Goal: Navigation & Orientation: Understand site structure

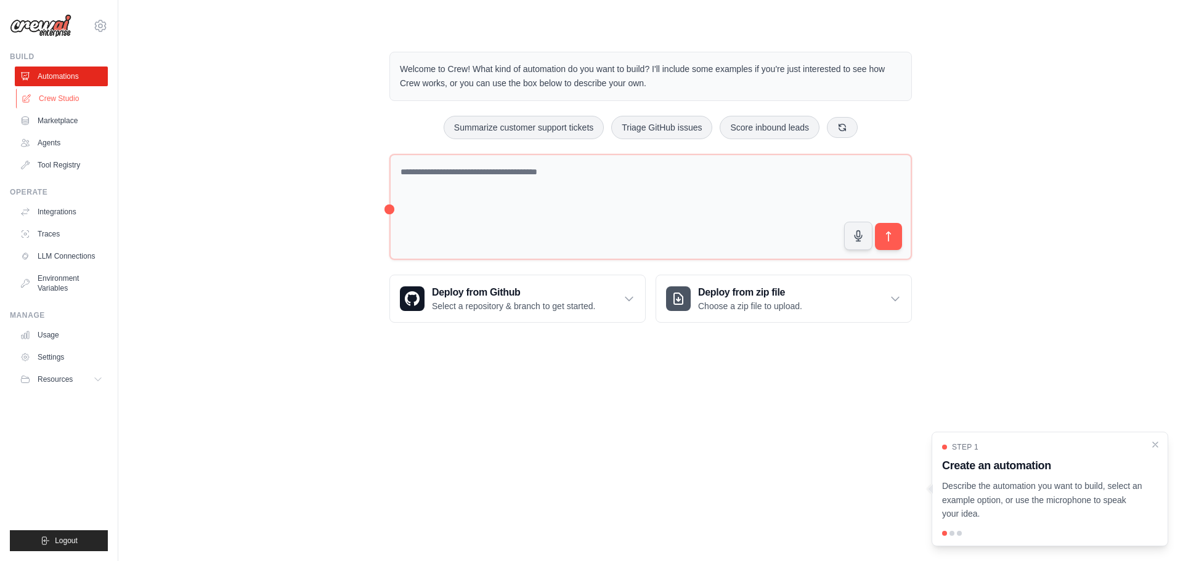
click at [59, 100] on link "Crew Studio" at bounding box center [62, 99] width 93 height 20
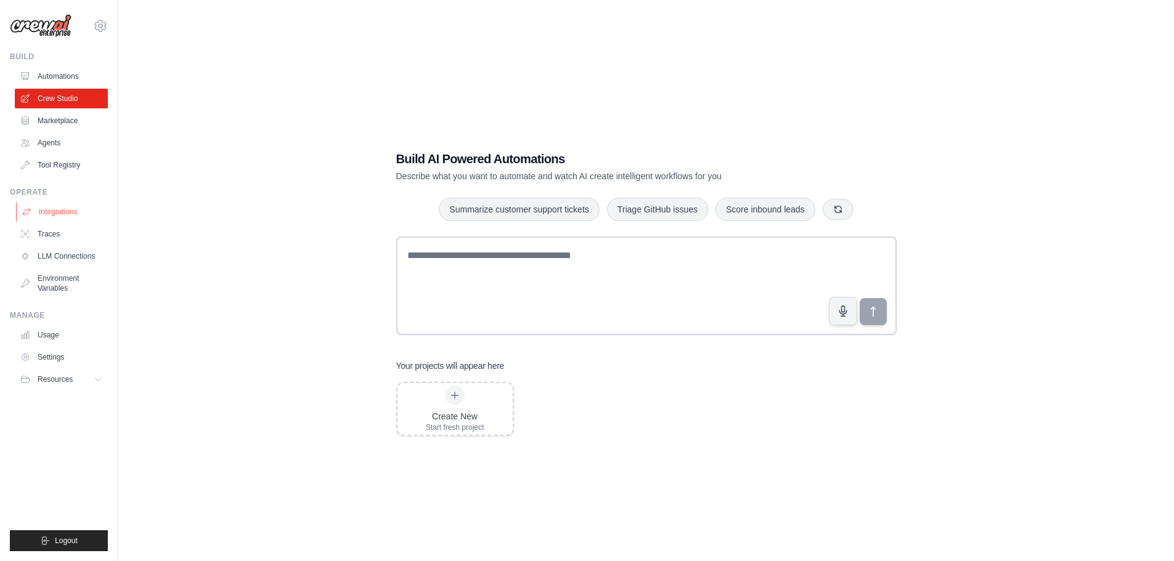
click at [57, 206] on link "Integrations" at bounding box center [62, 212] width 93 height 20
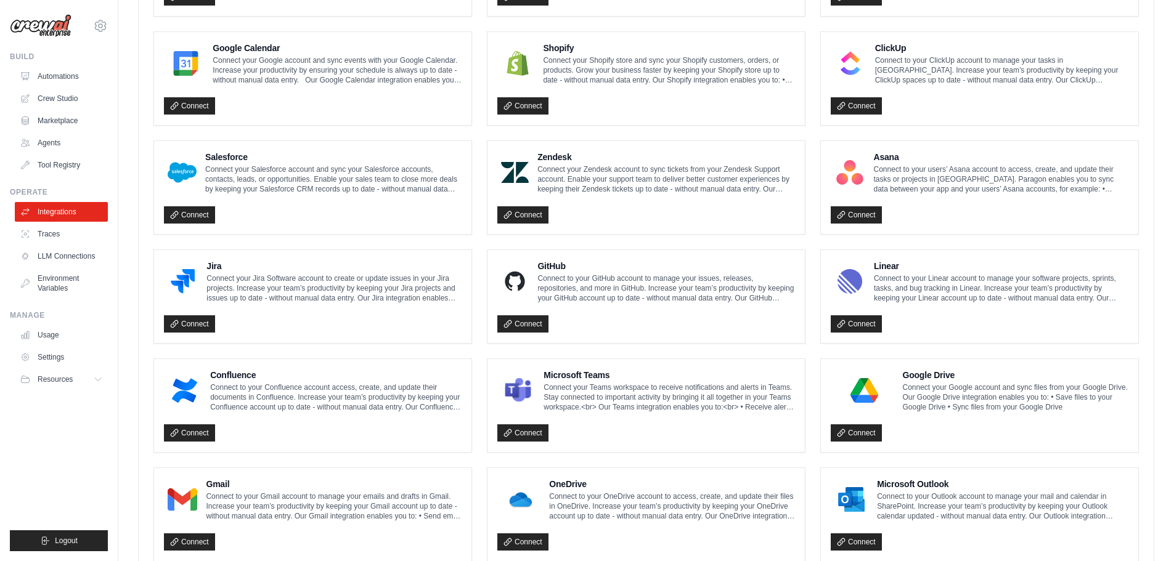
scroll to position [598, 0]
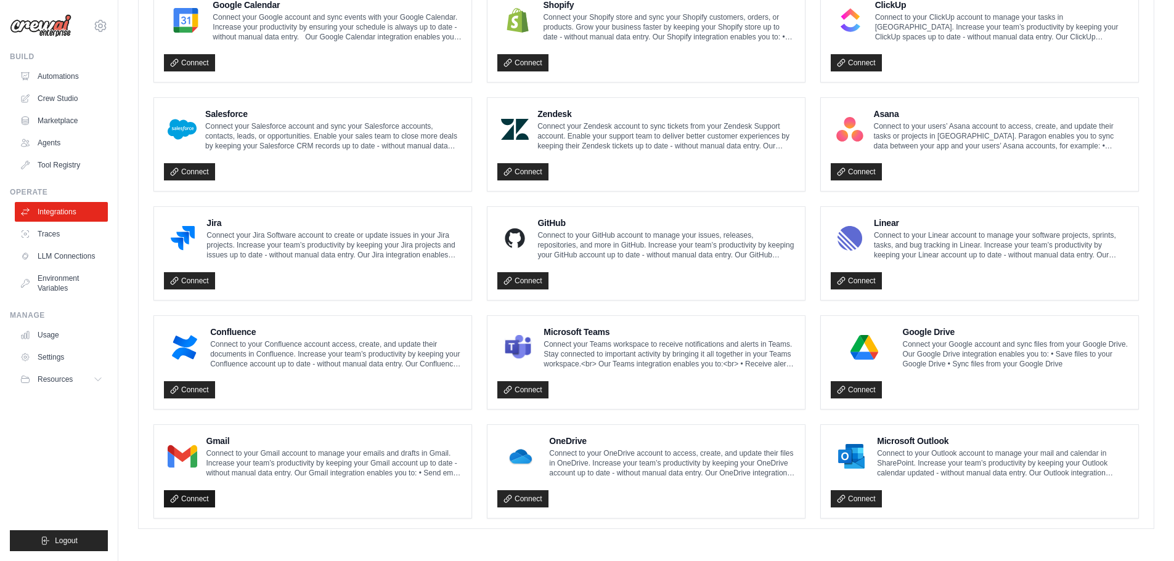
click at [189, 502] on link "Connect" at bounding box center [189, 498] width 51 height 17
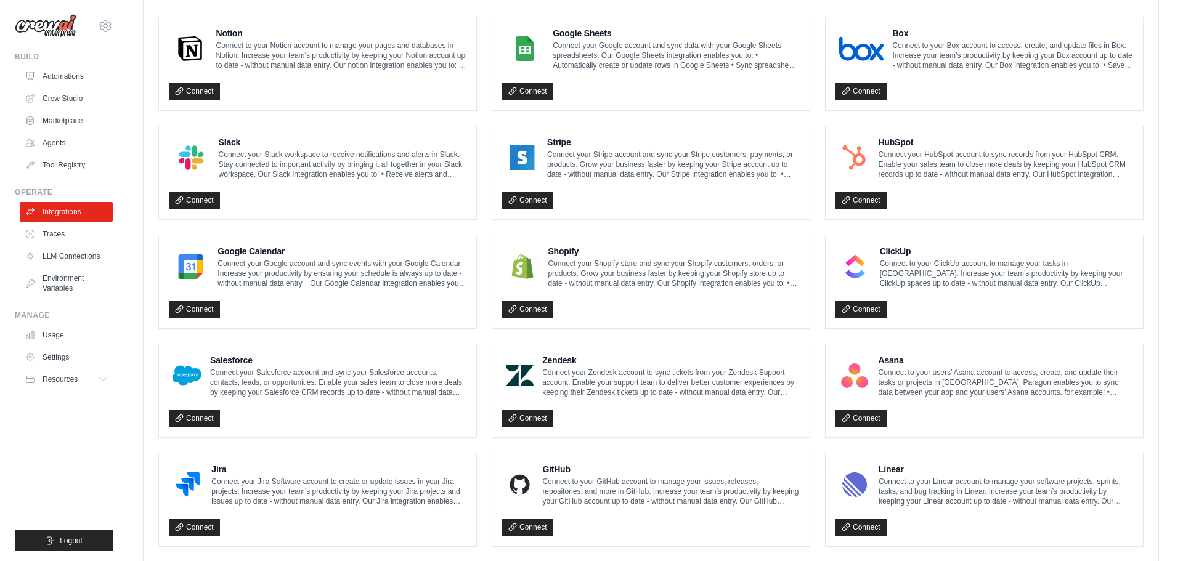
scroll to position [413, 0]
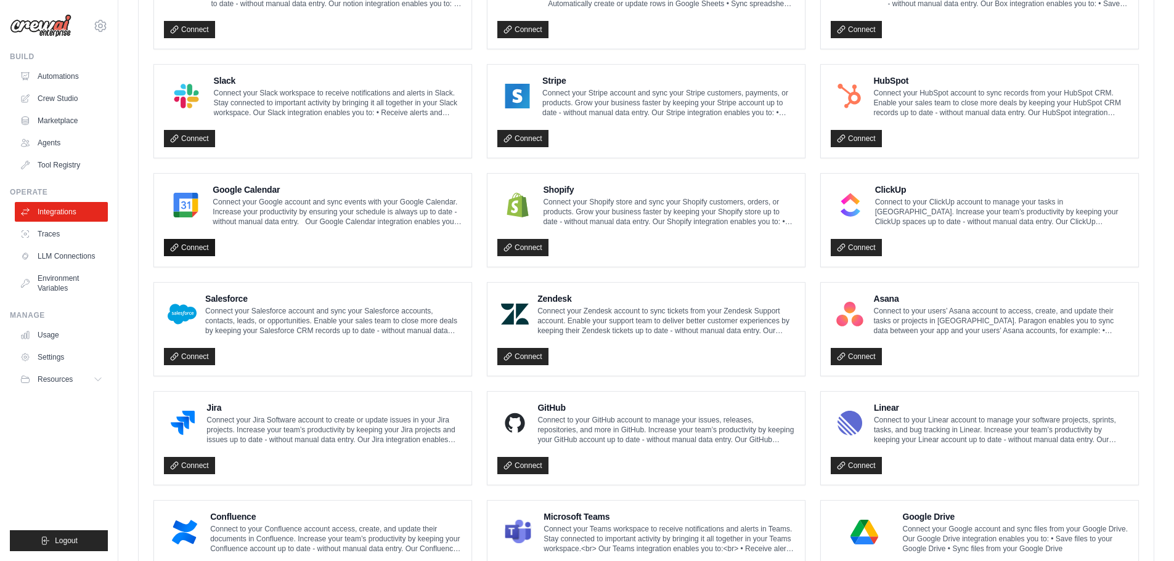
click at [176, 246] on icon at bounding box center [174, 247] width 9 height 9
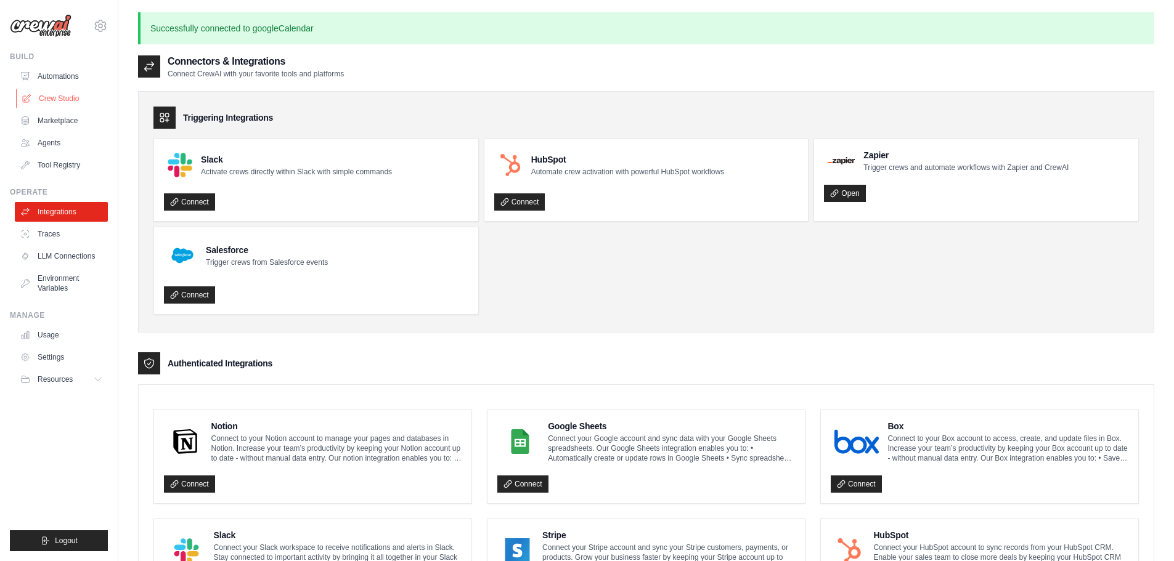
click at [72, 102] on link "Crew Studio" at bounding box center [62, 99] width 93 height 20
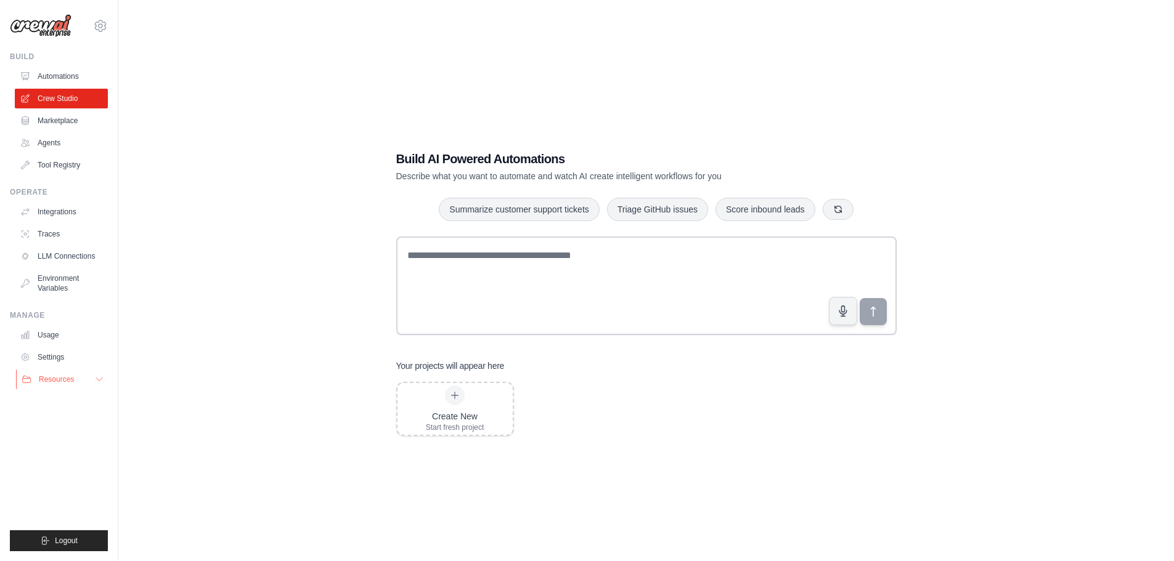
click at [100, 375] on icon at bounding box center [99, 380] width 10 height 10
click at [175, 381] on div "Build AI Powered Automations Describe what you want to automate and watch AI cr…" at bounding box center [646, 292] width 1016 height 561
click at [66, 73] on link "Automations" at bounding box center [62, 77] width 93 height 20
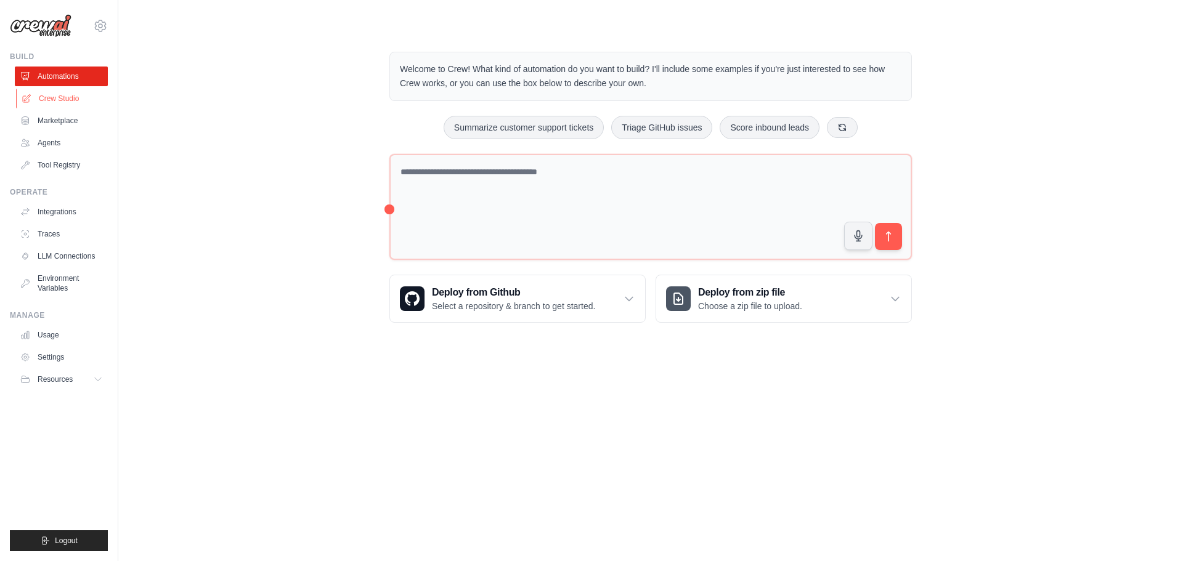
click at [55, 95] on link "Crew Studio" at bounding box center [62, 99] width 93 height 20
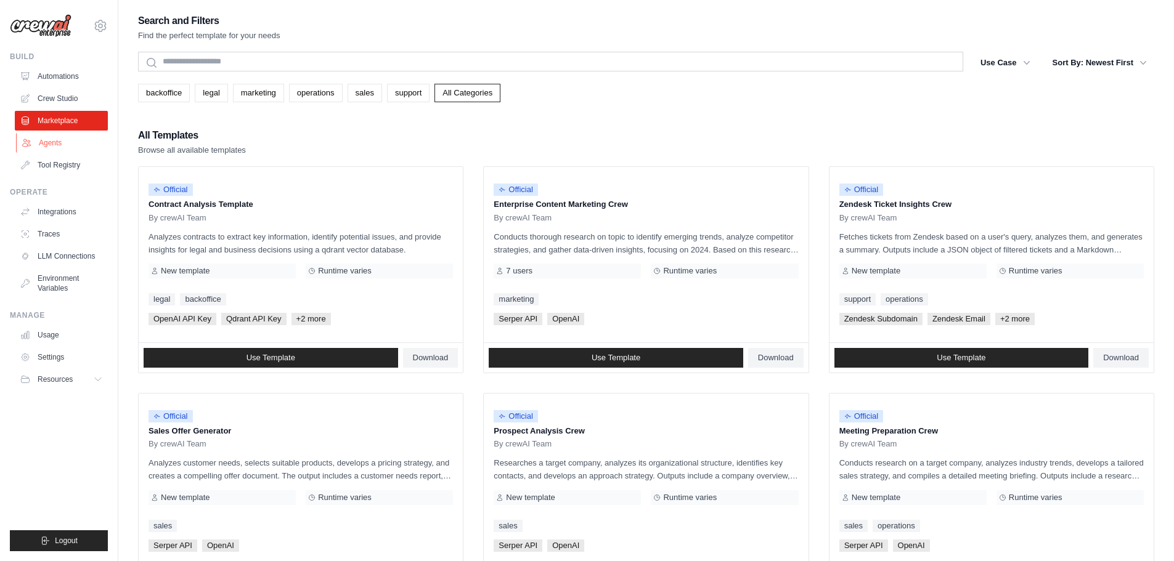
click at [51, 139] on link "Agents" at bounding box center [62, 143] width 93 height 20
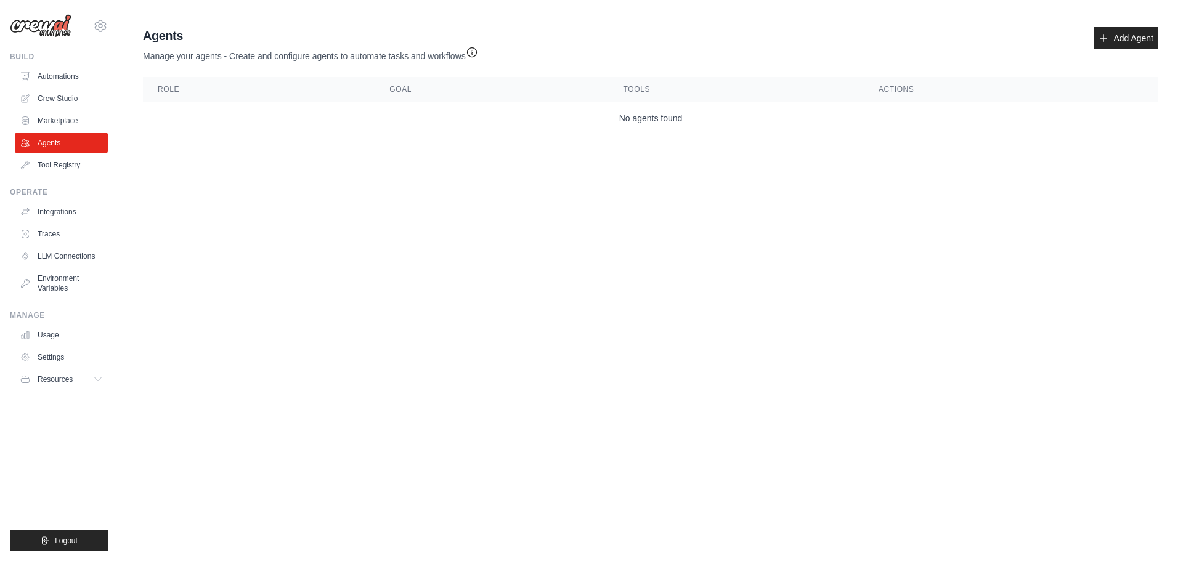
click at [476, 55] on icon "button" at bounding box center [472, 52] width 12 height 12
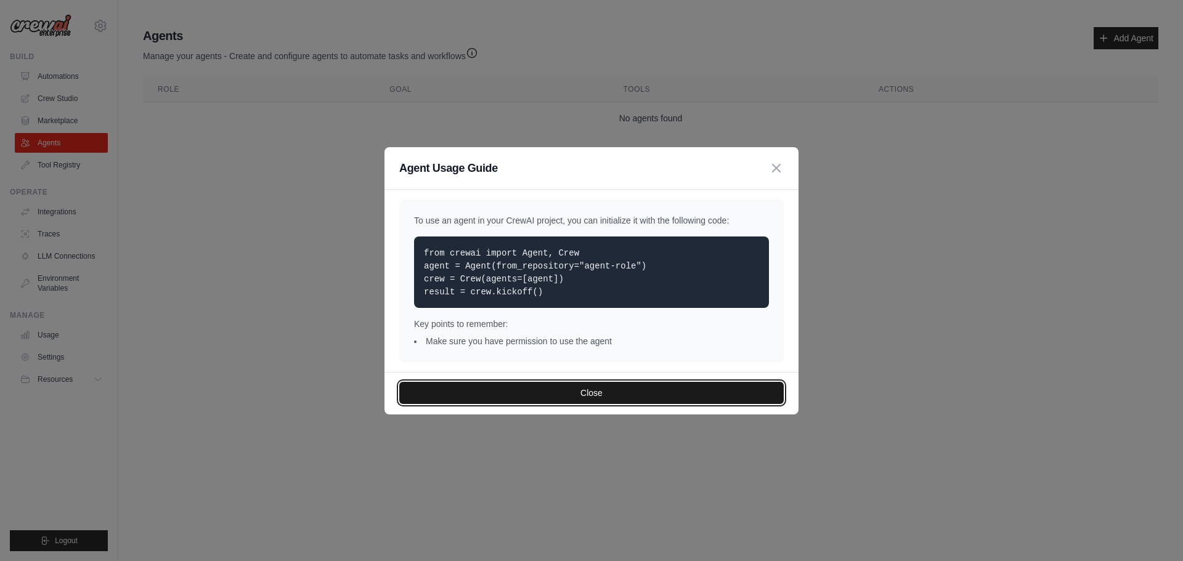
click at [553, 393] on button "Close" at bounding box center [591, 393] width 384 height 22
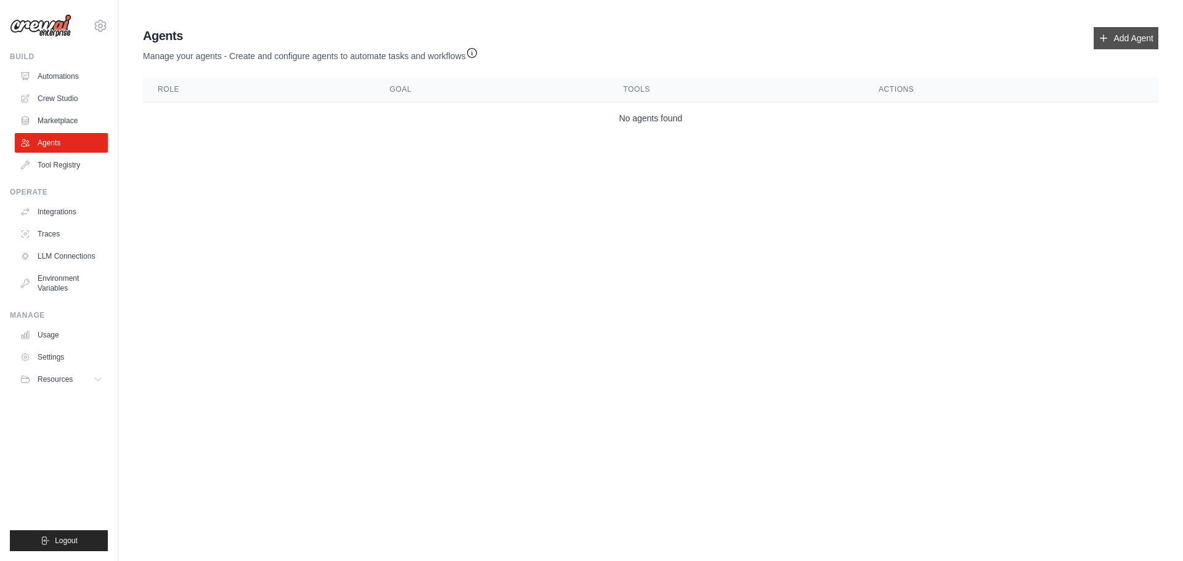
click at [1108, 41] on icon at bounding box center [1104, 38] width 10 height 10
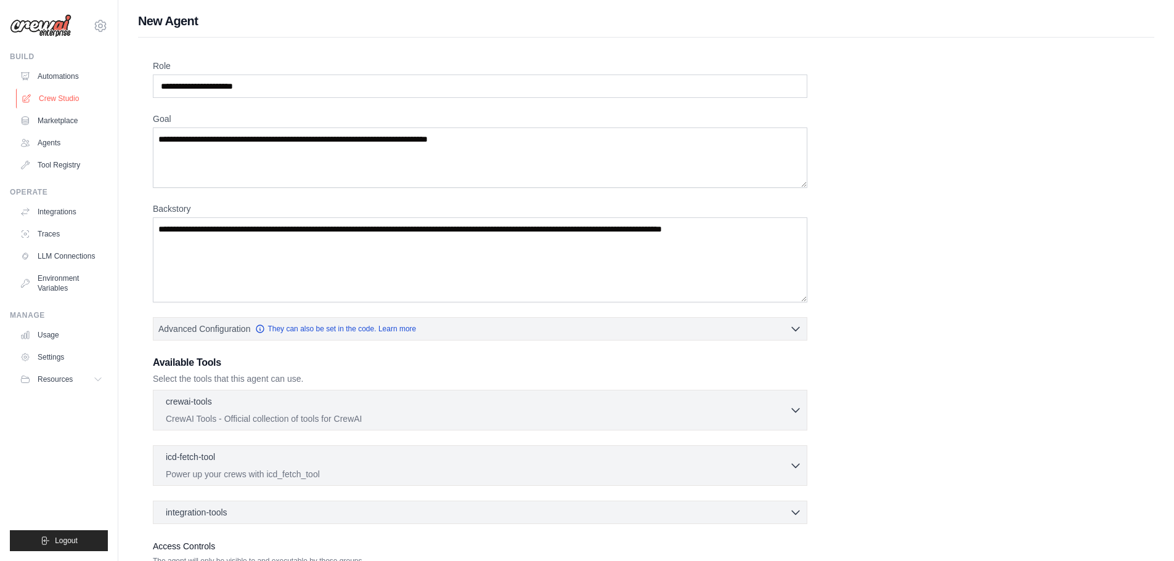
click at [58, 97] on link "Crew Studio" at bounding box center [62, 99] width 93 height 20
